Goal: Task Accomplishment & Management: Use online tool/utility

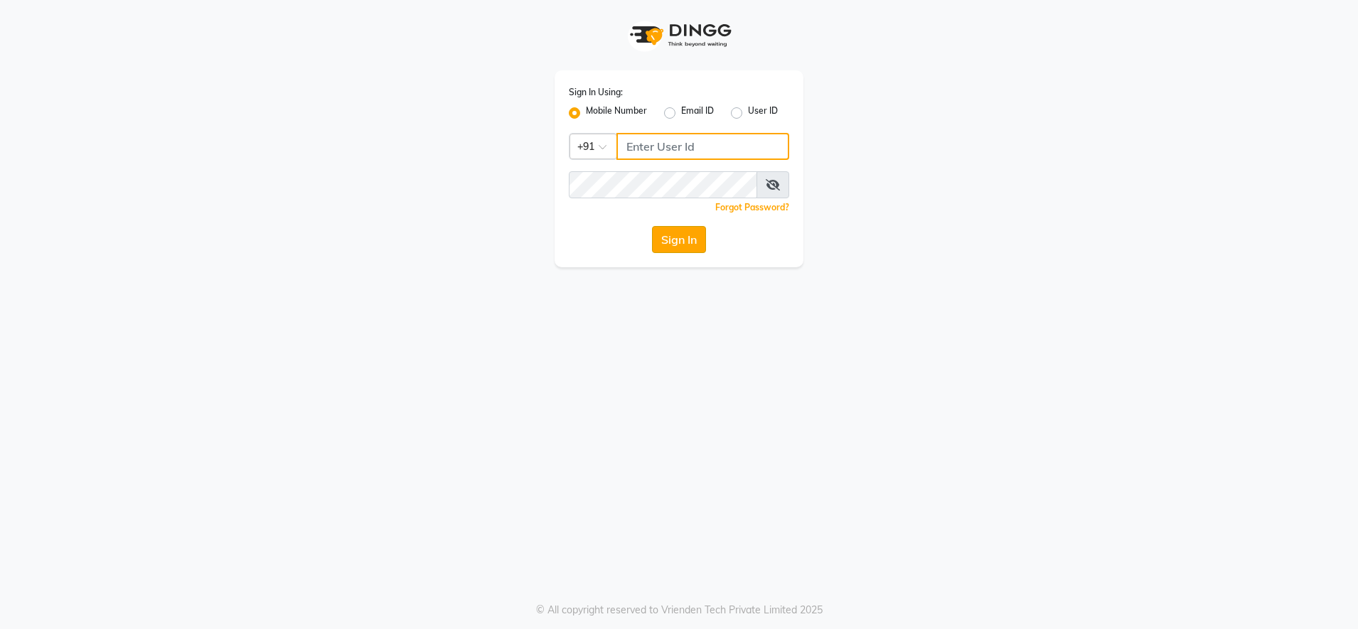
type input "9987140437"
click at [658, 239] on button "Sign In" at bounding box center [679, 239] width 54 height 27
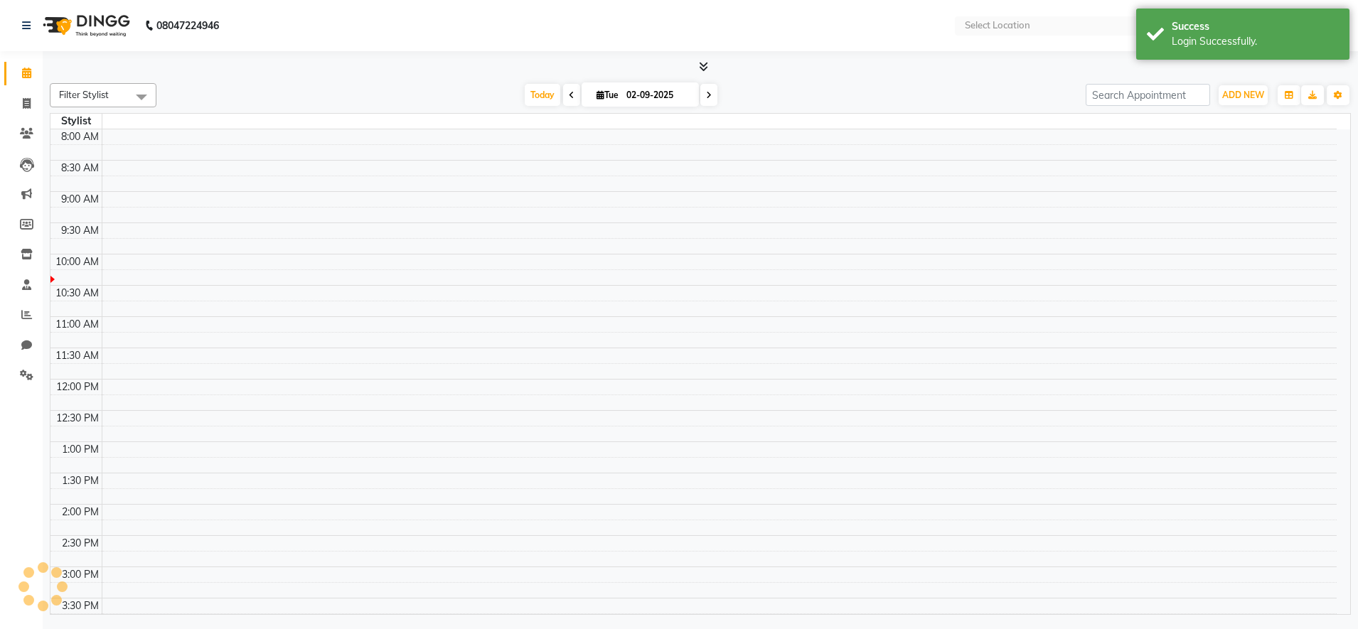
select select "en"
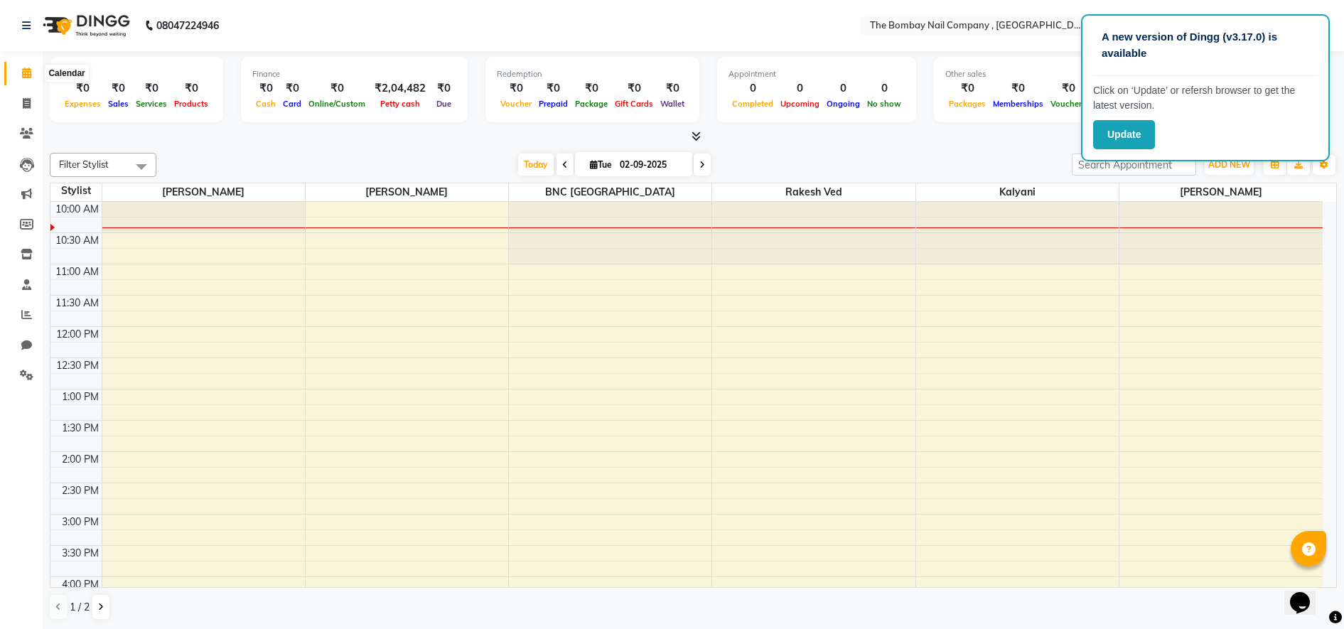
click at [31, 66] on span at bounding box center [26, 73] width 25 height 16
click at [28, 30] on icon at bounding box center [26, 26] width 9 height 10
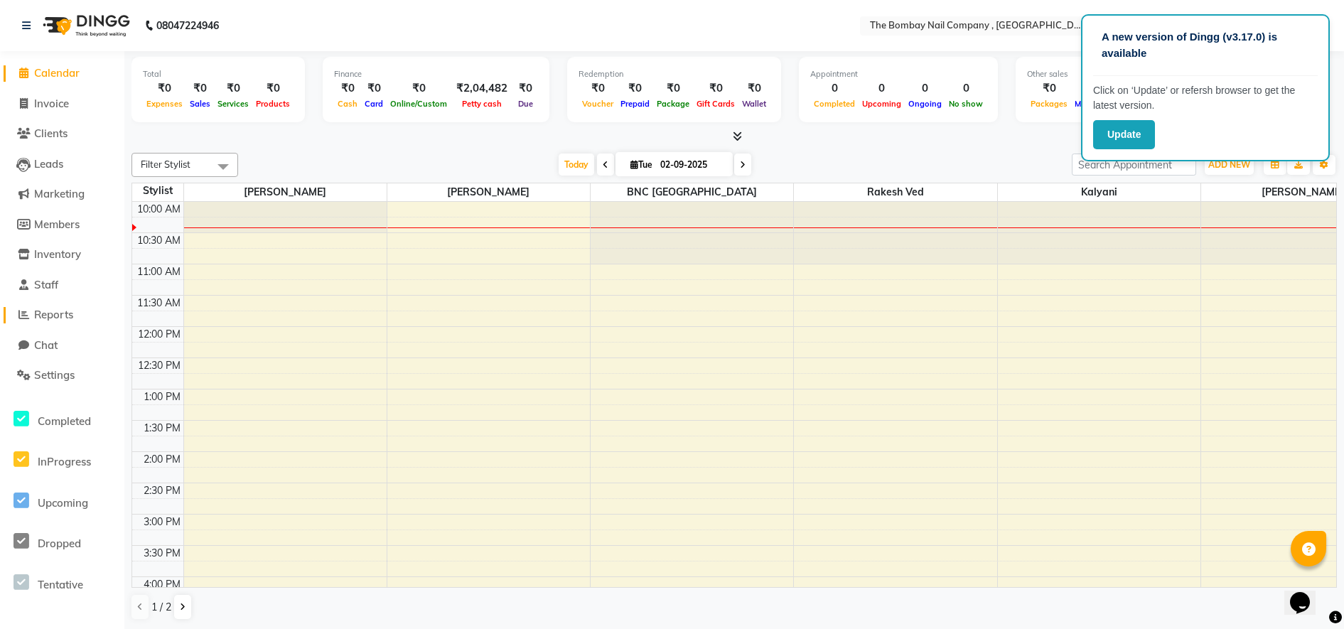
click at [53, 323] on link "Reports" at bounding box center [62, 315] width 117 height 16
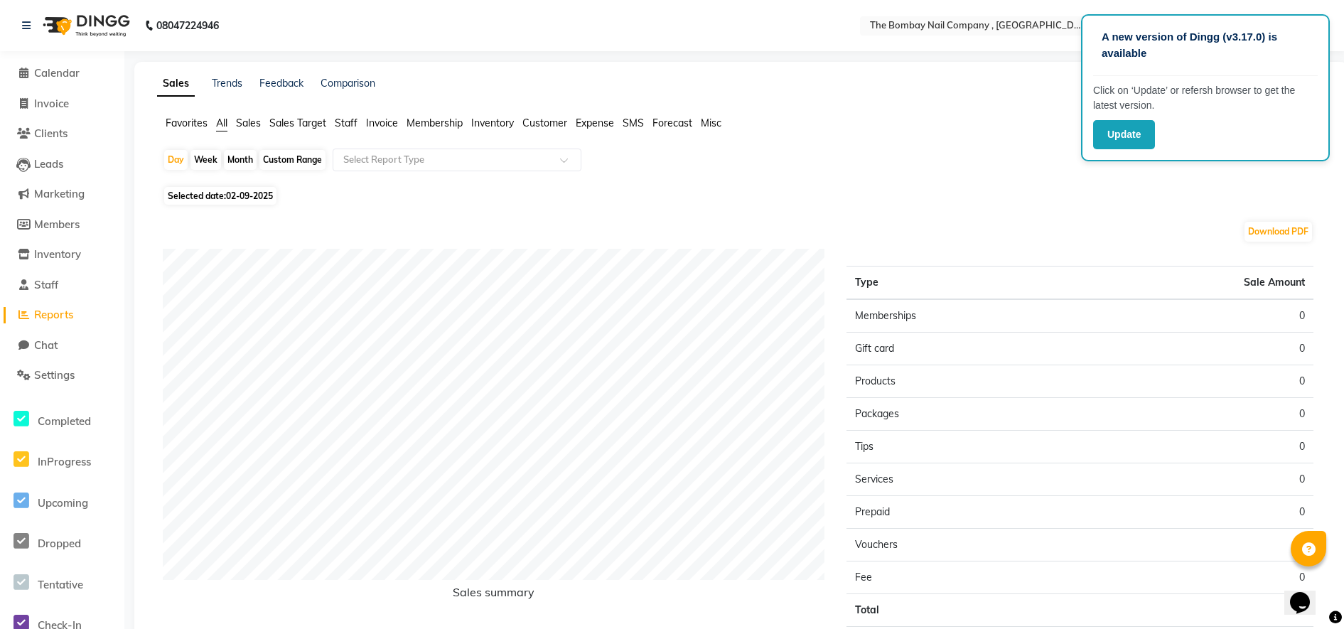
click at [204, 198] on span "Selected date: [DATE]" at bounding box center [220, 196] width 112 height 18
select select "9"
select select "2025"
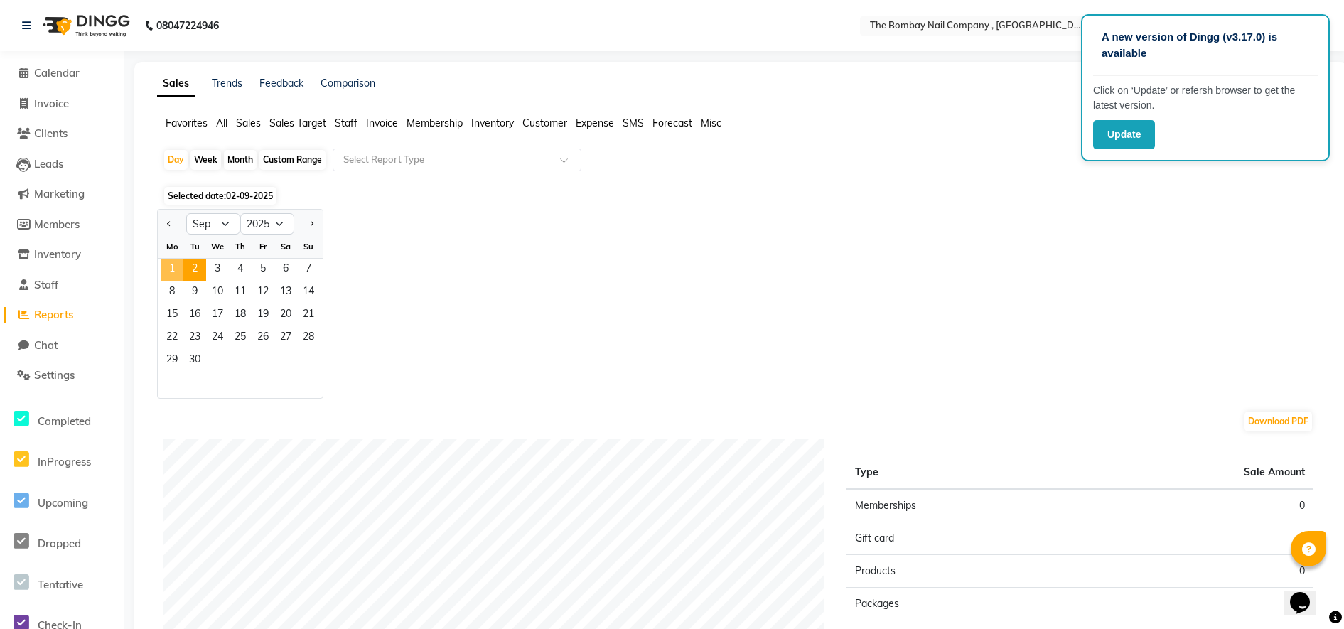
click at [165, 266] on span "1" at bounding box center [172, 270] width 23 height 23
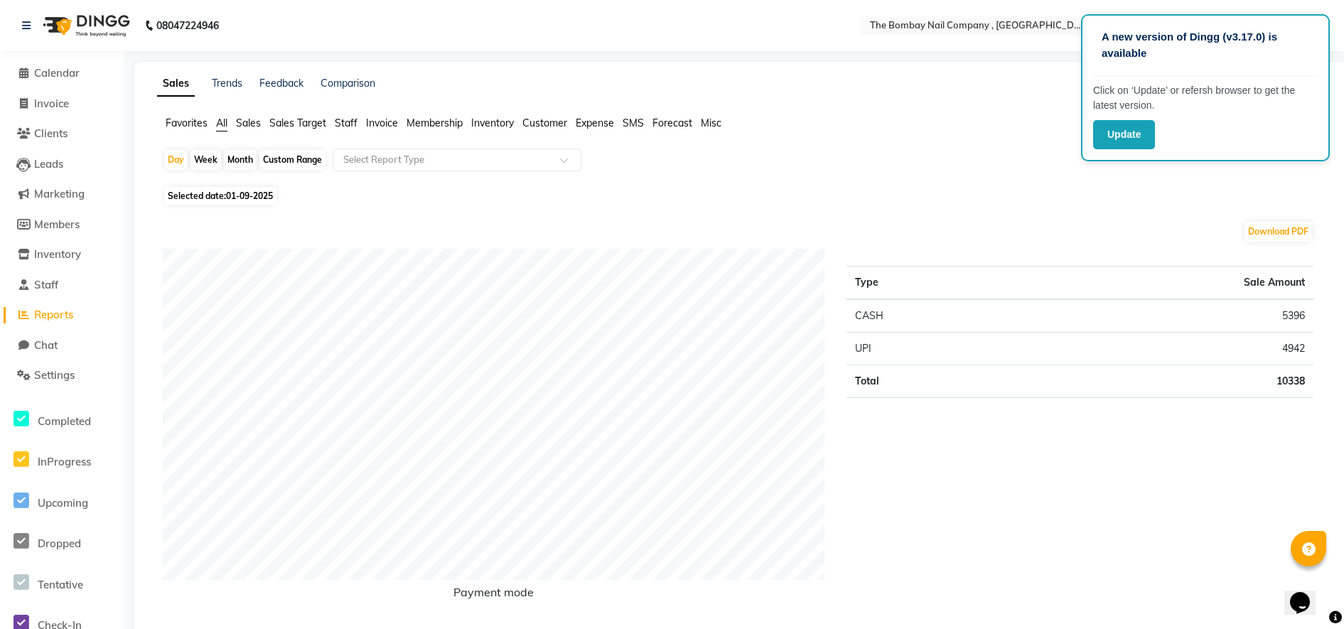
click at [1292, 314] on td "5396" at bounding box center [1166, 315] width 295 height 33
copy td "5396"
click at [1288, 347] on td "4942" at bounding box center [1166, 349] width 295 height 33
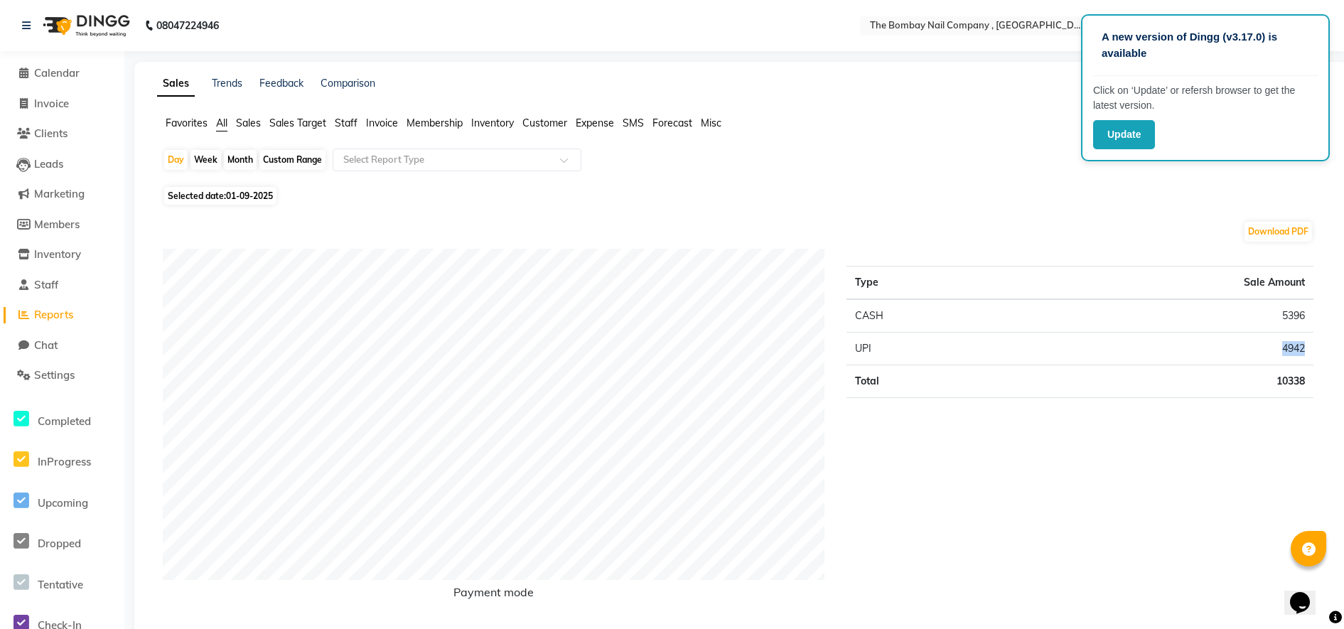
copy td "4942"
